Goal: Task Accomplishment & Management: Manage account settings

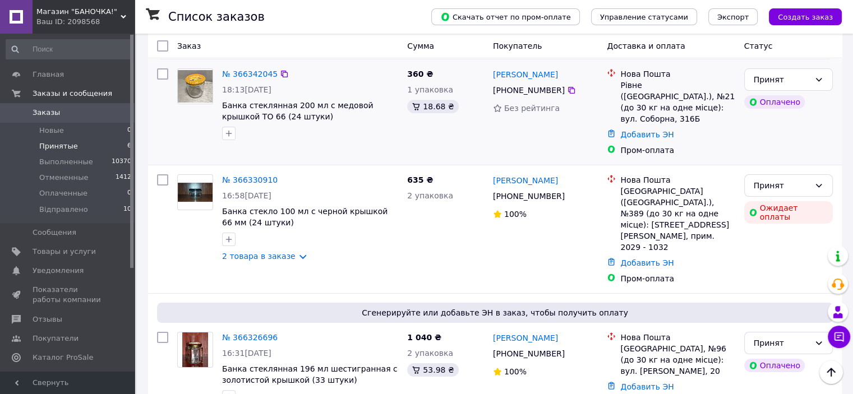
scroll to position [168, 0]
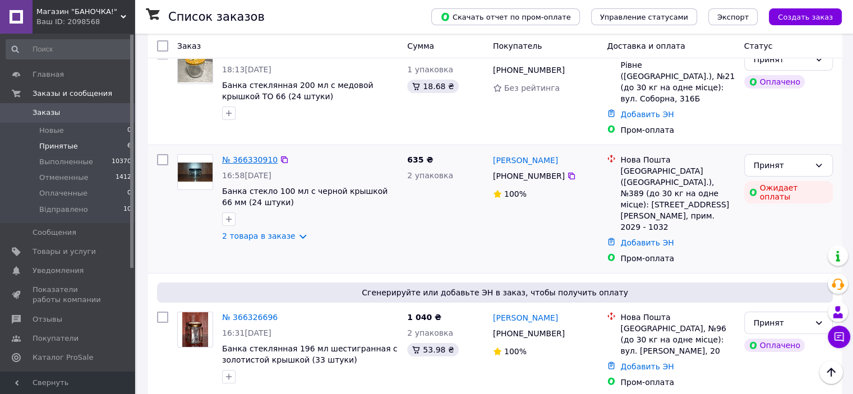
click at [245, 155] on link "№ 366330910" at bounding box center [250, 159] width 56 height 9
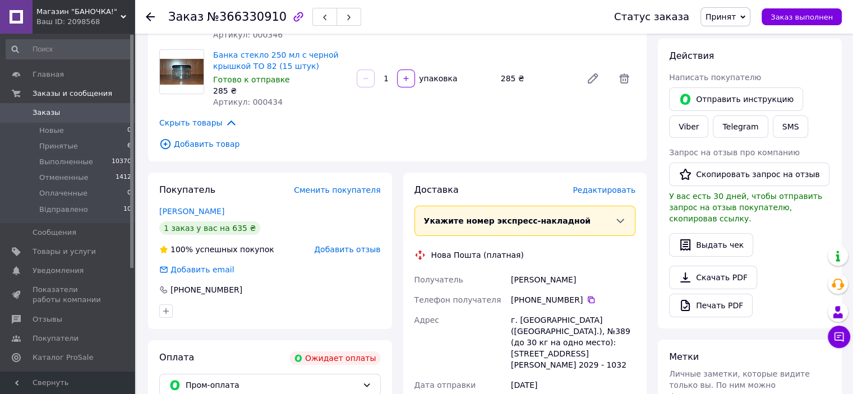
scroll to position [168, 0]
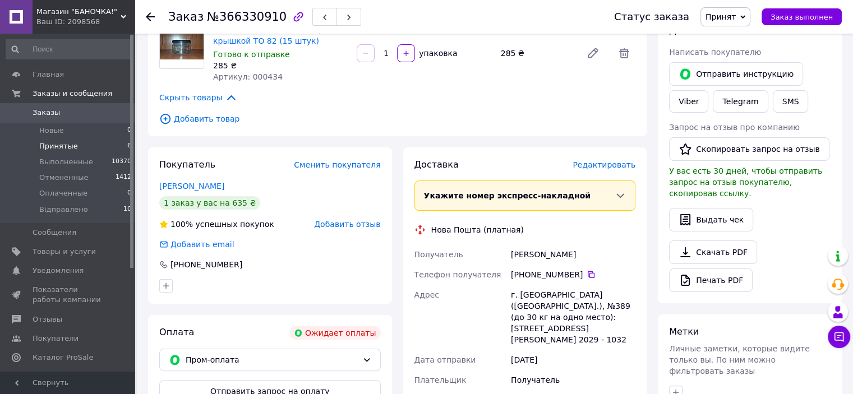
click at [49, 145] on span "Принятые" at bounding box center [58, 146] width 39 height 10
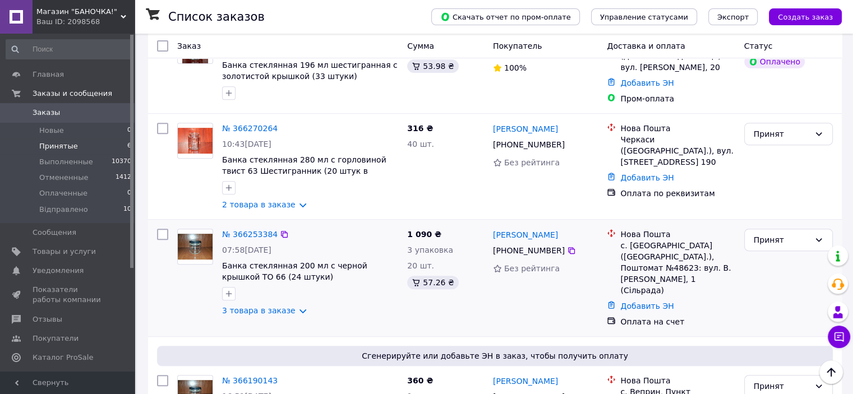
scroll to position [478, 0]
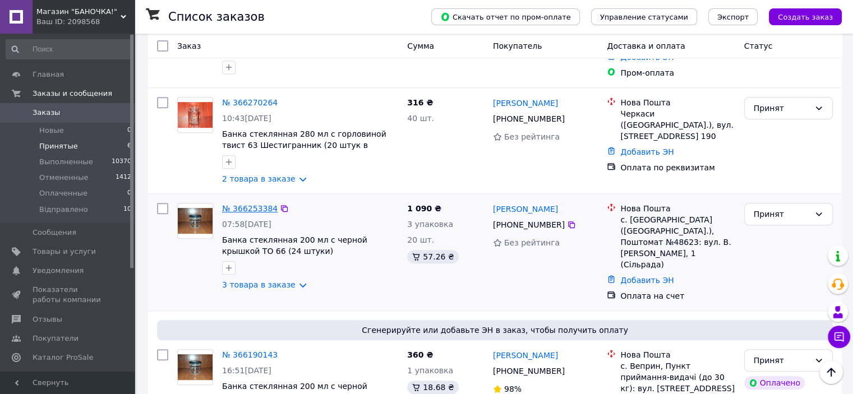
click at [242, 204] on link "№ 366253384" at bounding box center [250, 208] width 56 height 9
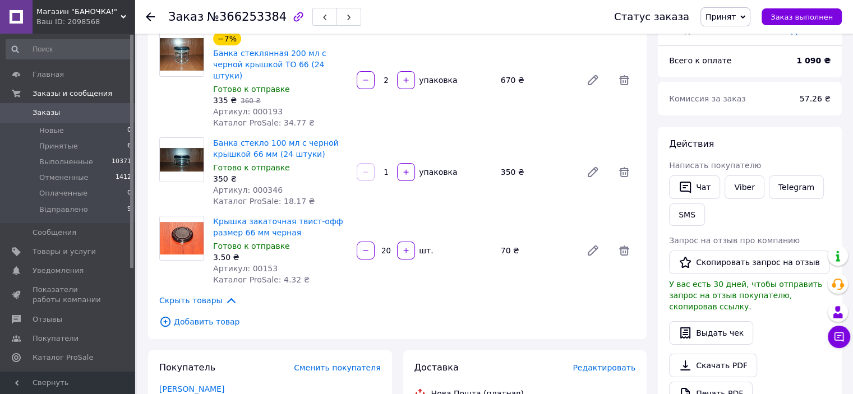
scroll to position [82, 0]
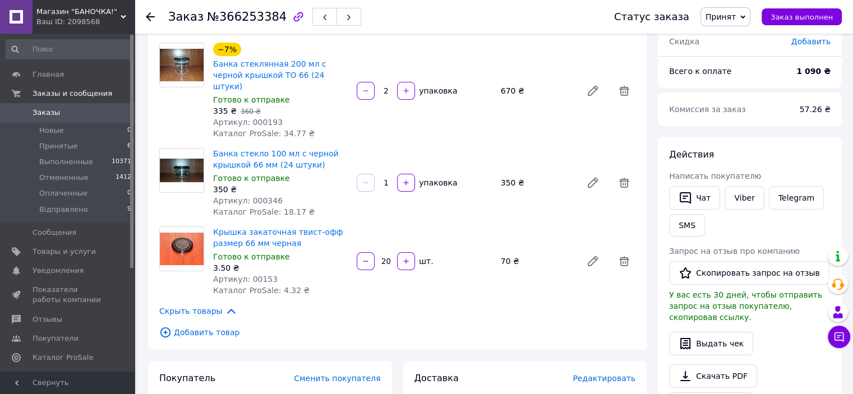
click at [150, 16] on use at bounding box center [150, 16] width 9 height 9
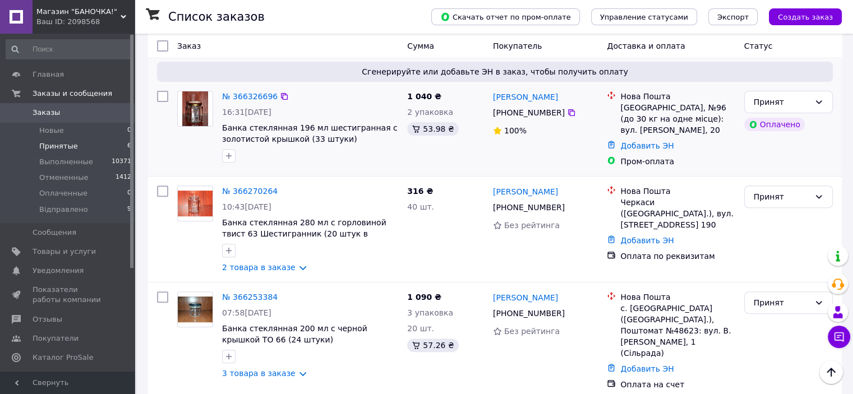
scroll to position [392, 0]
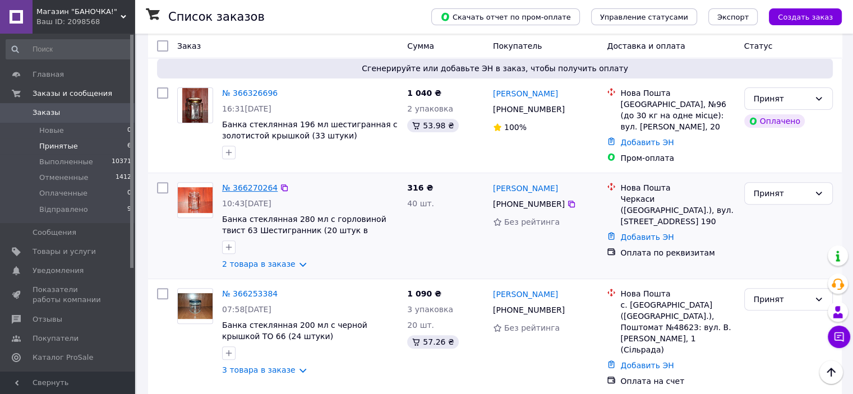
click at [249, 183] on link "№ 366270264" at bounding box center [250, 187] width 56 height 9
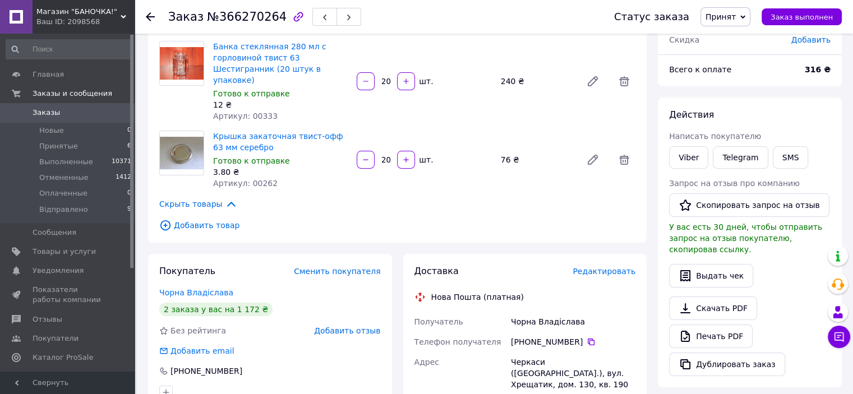
scroll to position [48, 0]
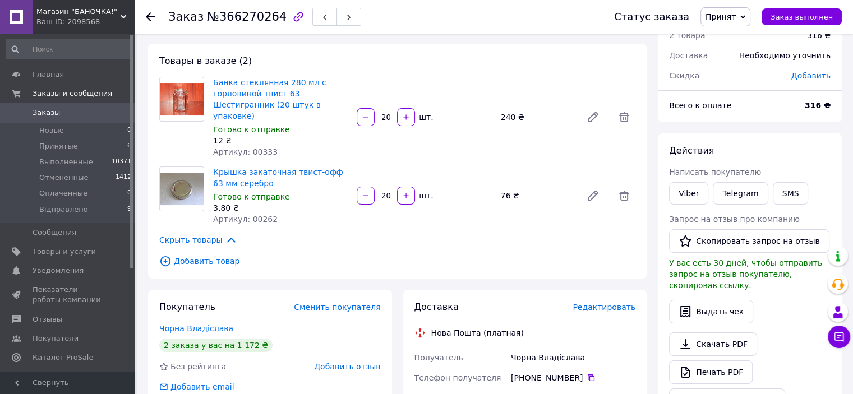
click at [149, 13] on use at bounding box center [150, 16] width 9 height 9
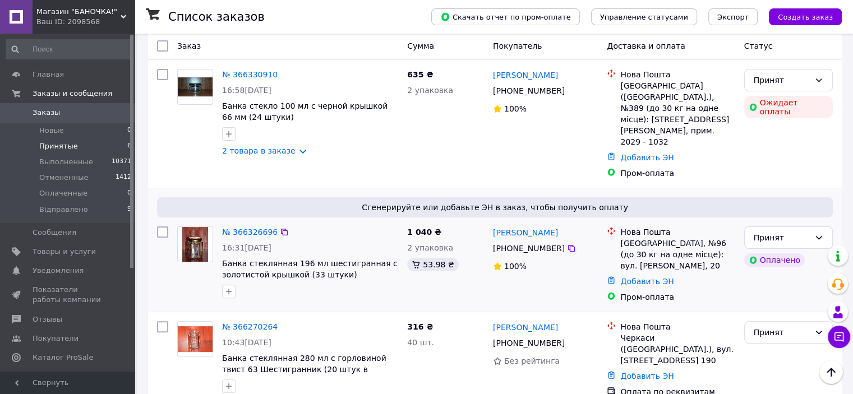
scroll to position [280, 0]
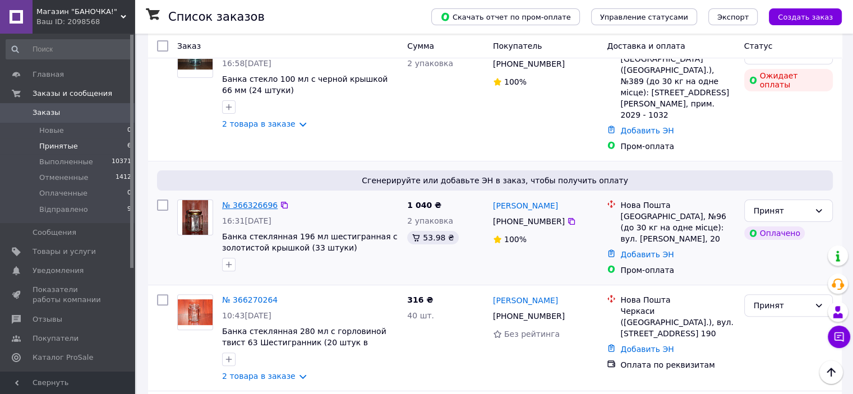
click at [248, 201] on link "№ 366326696" at bounding box center [250, 205] width 56 height 9
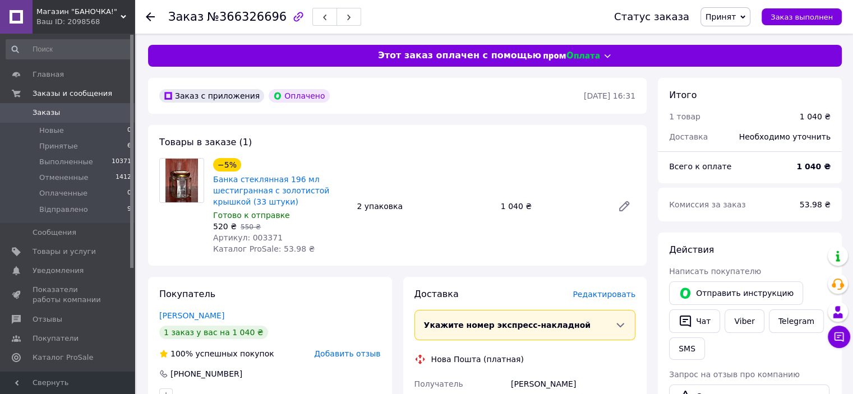
click at [148, 11] on div at bounding box center [150, 16] width 9 height 11
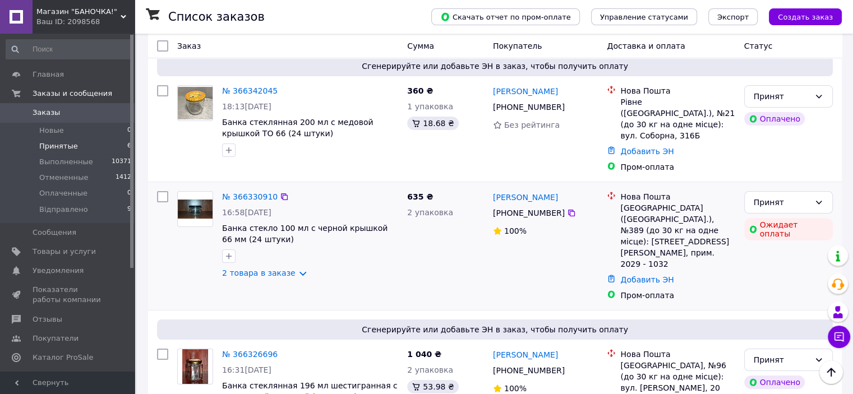
scroll to position [112, 0]
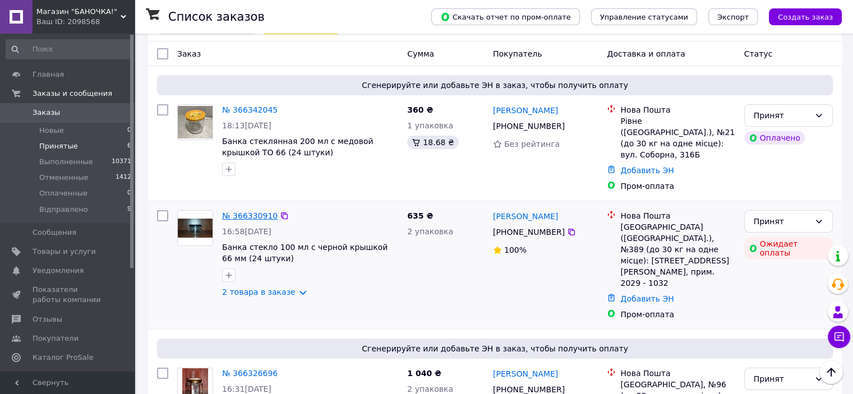
click at [237, 211] on link "№ 366330910" at bounding box center [250, 215] width 56 height 9
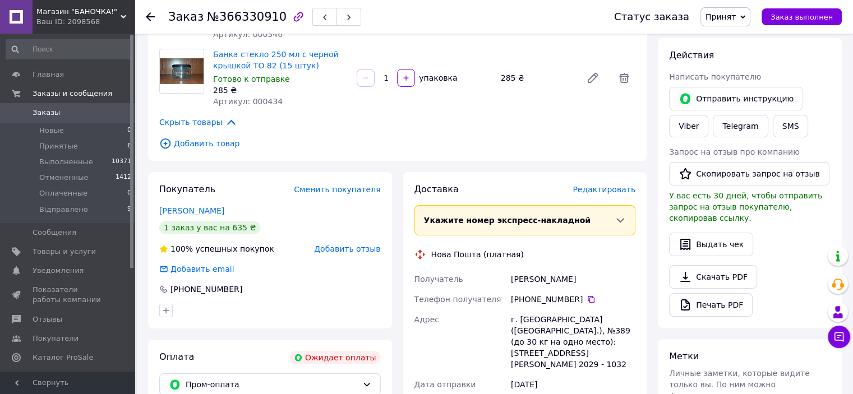
scroll to position [117, 0]
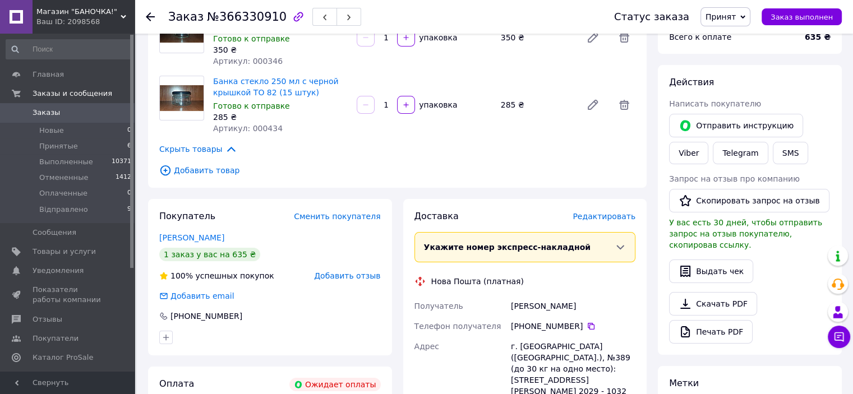
click at [827, 104] on div "Написать покупателю" at bounding box center [749, 103] width 161 height 11
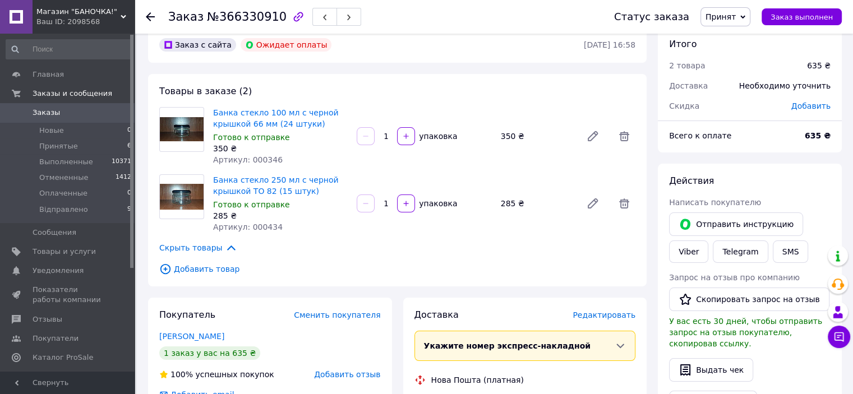
scroll to position [4, 0]
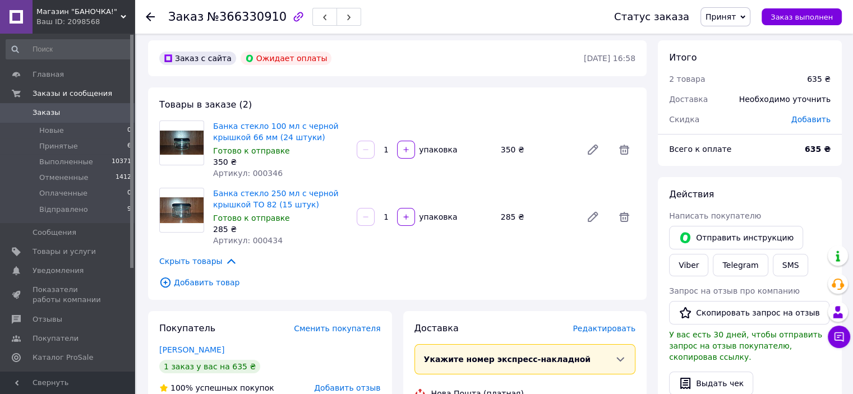
click at [152, 15] on icon at bounding box center [150, 16] width 9 height 9
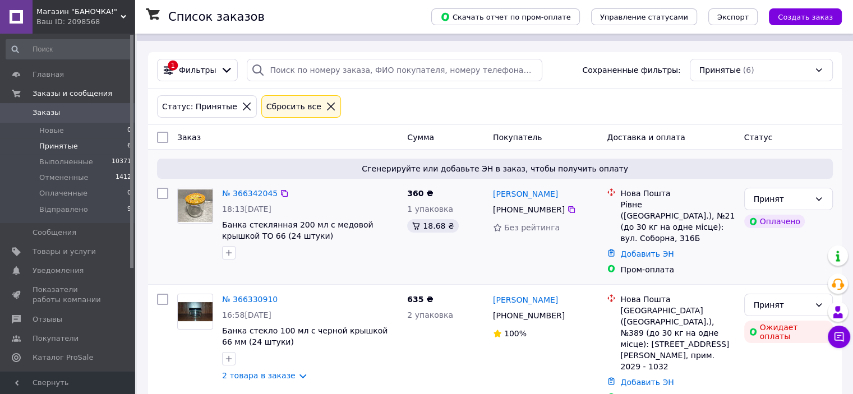
scroll to position [56, 0]
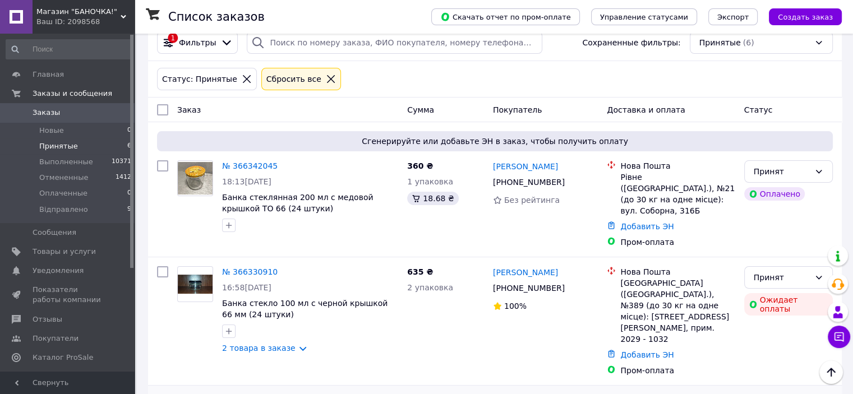
click at [569, 271] on div "[PERSON_NAME] [PHONE_NUMBER]%" at bounding box center [545, 321] width 114 height 119
